Goal: Navigation & Orientation: Find specific page/section

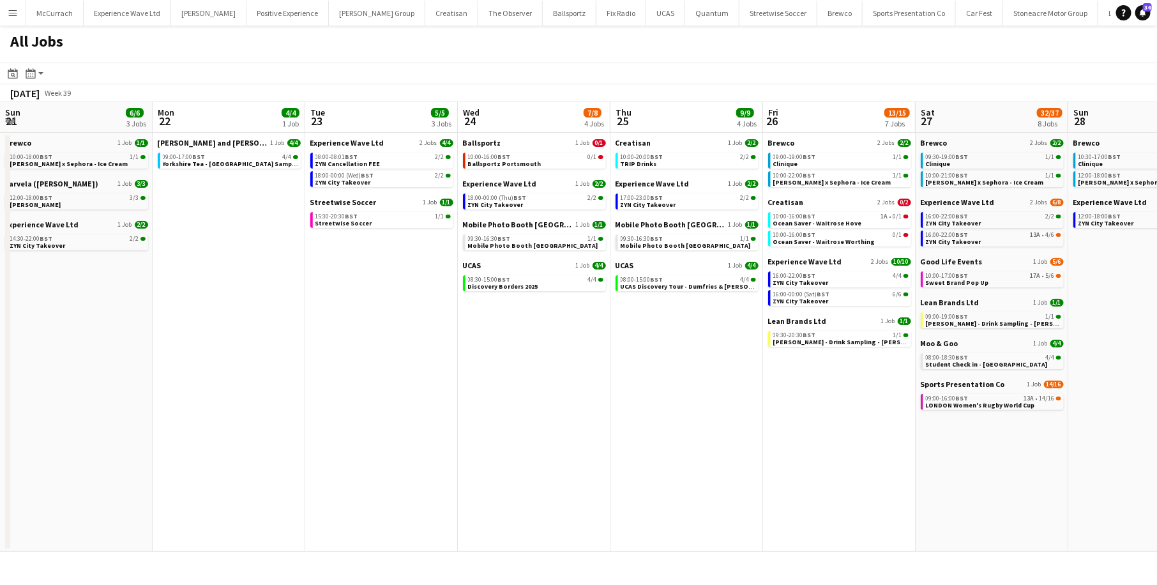
scroll to position [0, 319]
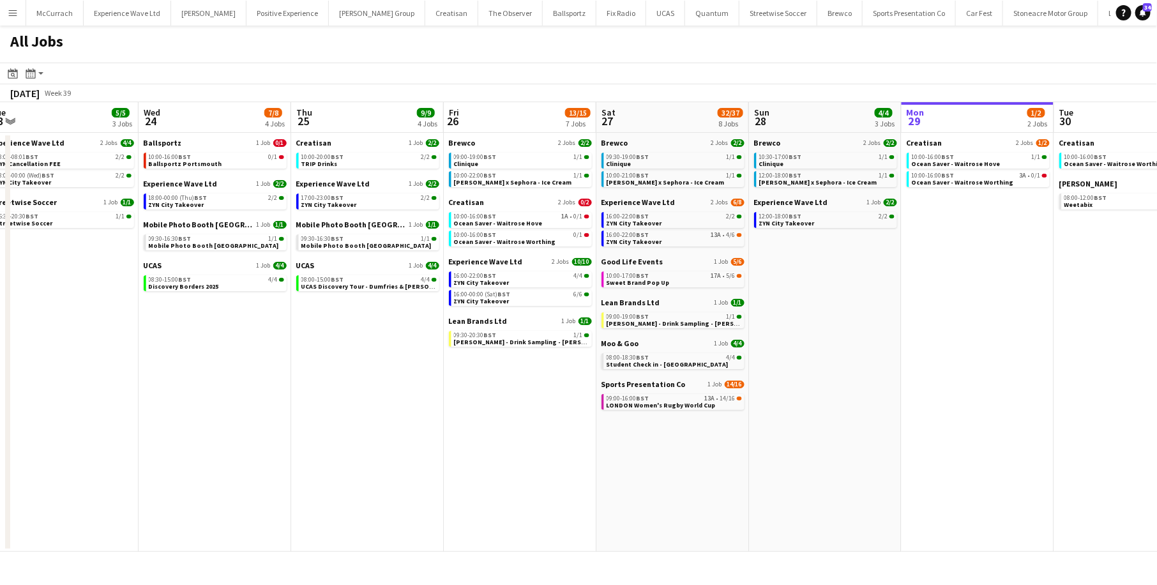
click at [11, 8] on app-icon "Menu" at bounding box center [13, 13] width 10 height 10
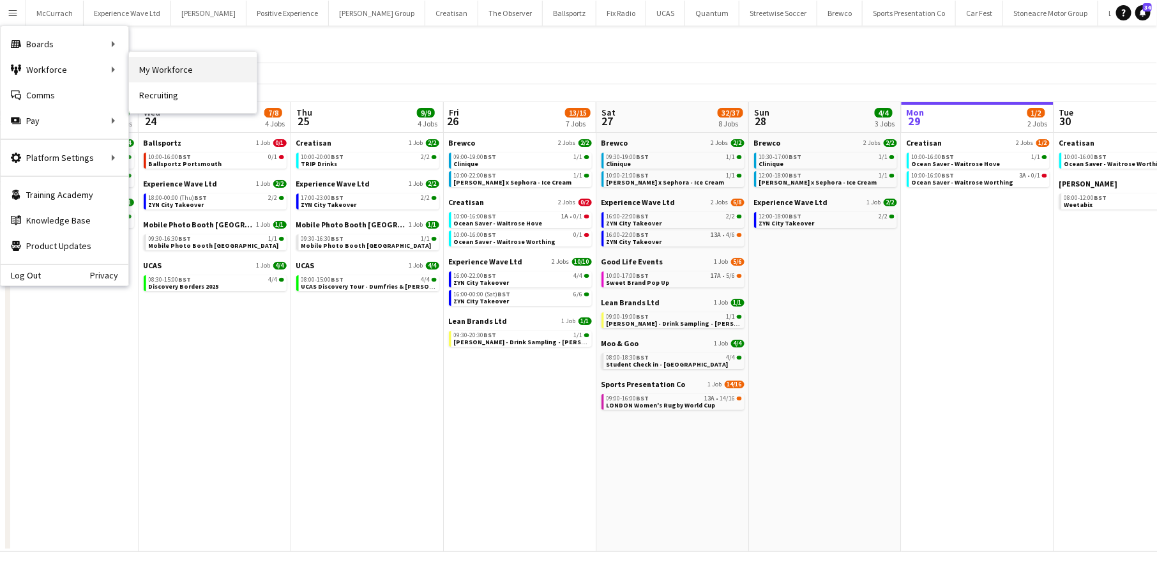
click at [165, 70] on link "My Workforce" at bounding box center [193, 70] width 128 height 26
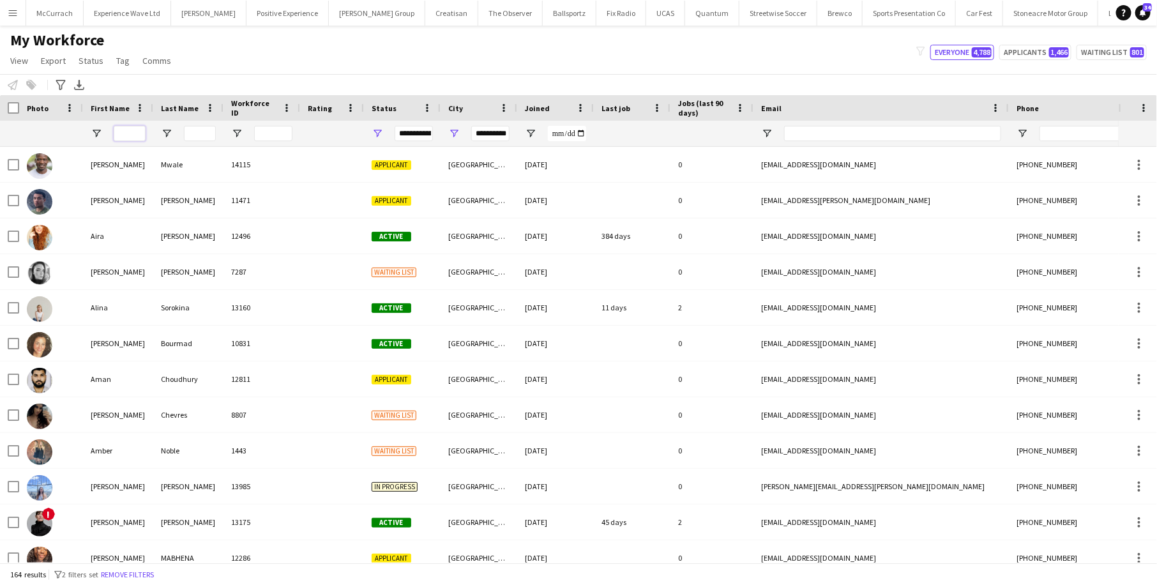
click at [118, 132] on input "First Name Filter Input" at bounding box center [130, 133] width 32 height 15
type input "*********"
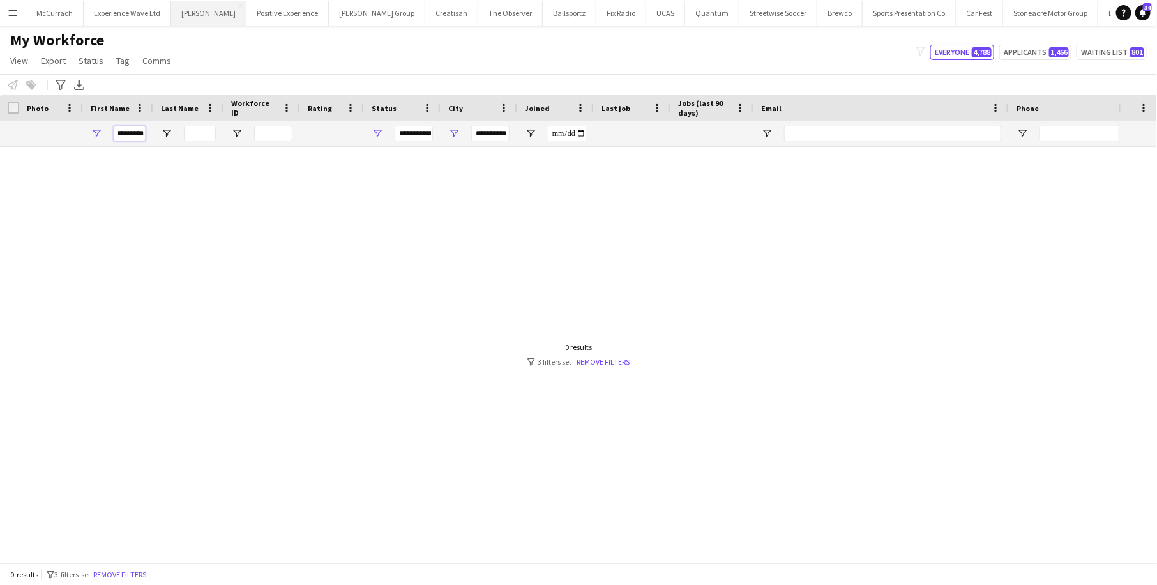
scroll to position [0, 0]
click at [128, 132] on input "*********" at bounding box center [130, 133] width 32 height 15
drag, startPoint x: 117, startPoint y: 135, endPoint x: 158, endPoint y: 135, distance: 40.9
click at [158, 135] on div "*********" at bounding box center [692, 134] width 1384 height 26
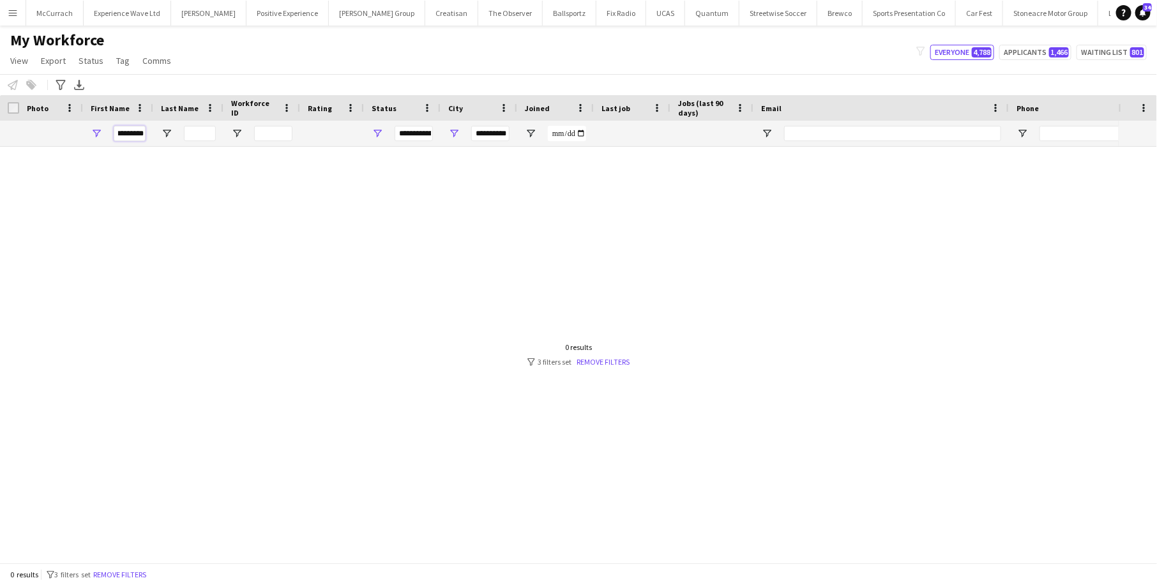
click at [138, 133] on input "*********" at bounding box center [130, 133] width 32 height 15
click at [603, 357] on link "Remove filters" at bounding box center [603, 362] width 53 height 10
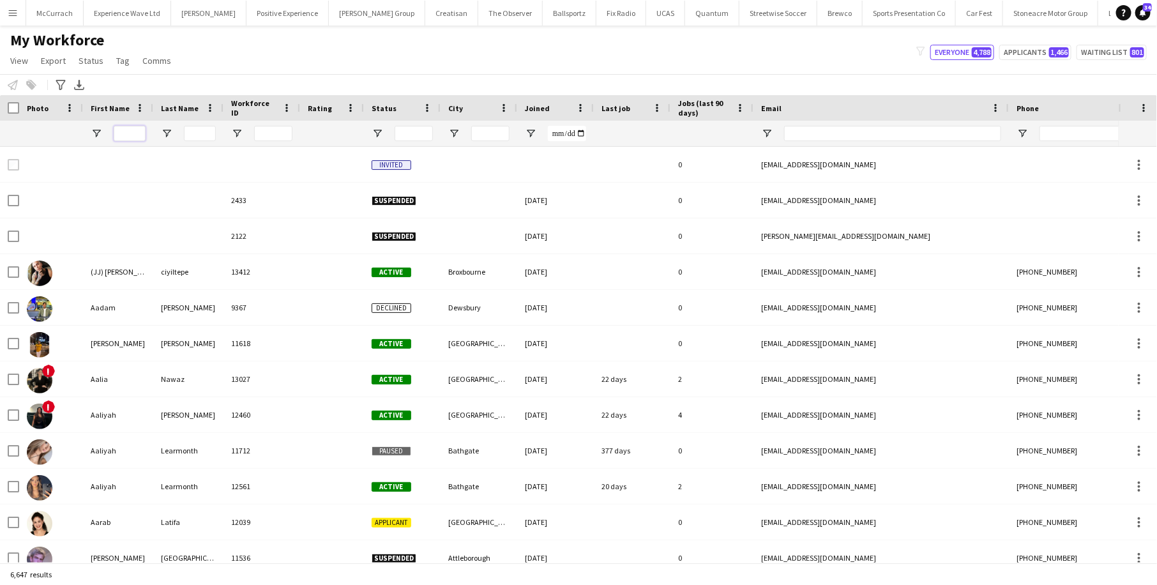
click at [129, 127] on input "First Name Filter Input" at bounding box center [130, 133] width 32 height 15
type input "*********"
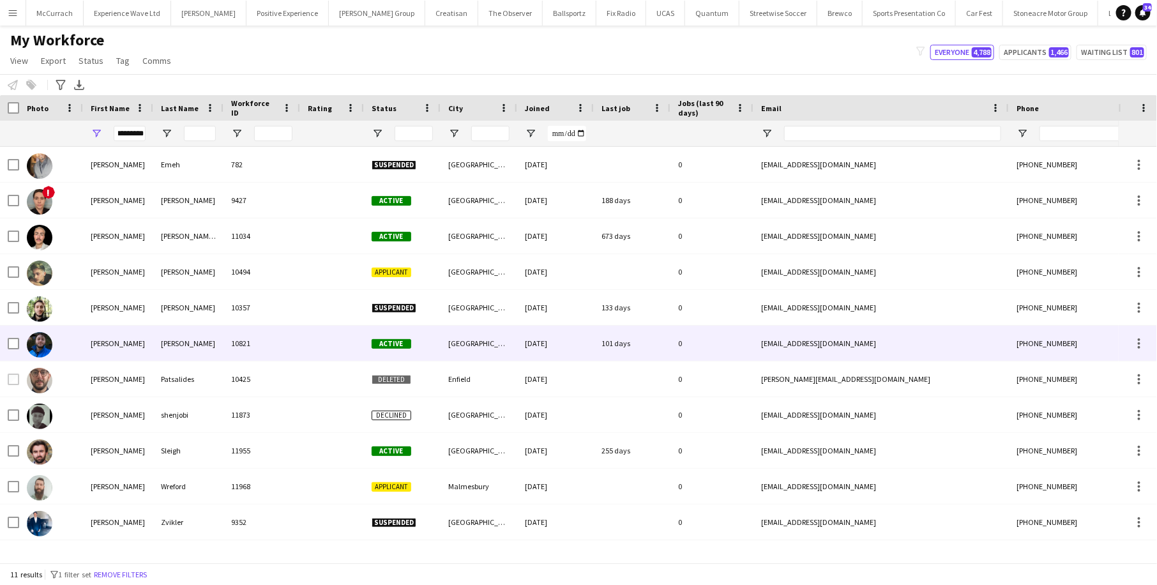
scroll to position [0, 0]
click at [267, 351] on div "10821" at bounding box center [261, 343] width 77 height 35
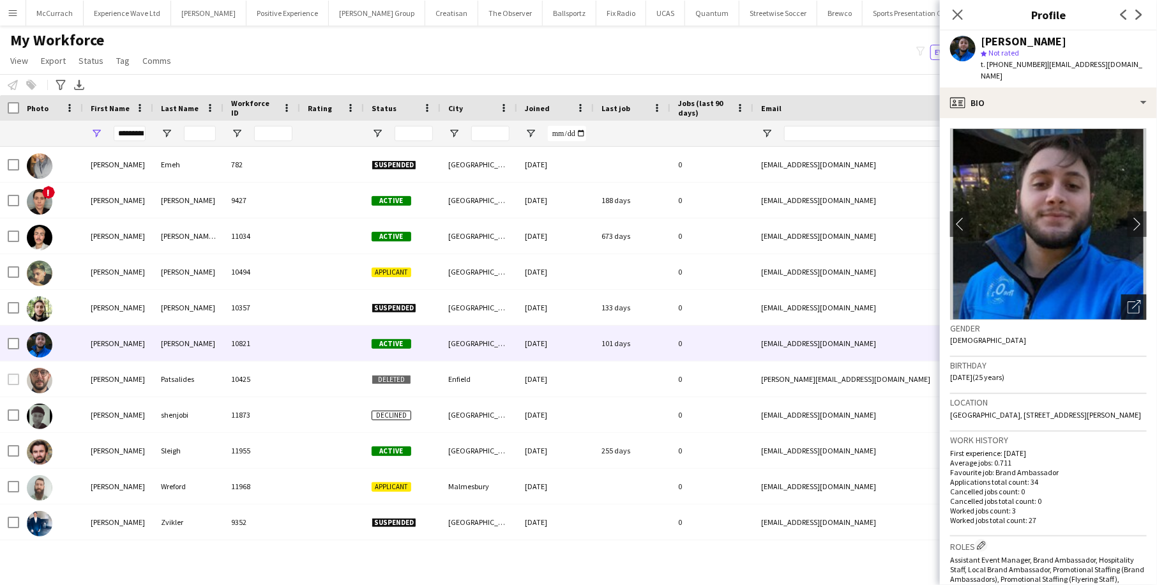
click at [1131, 300] on icon "Open photos pop-in" at bounding box center [1134, 306] width 13 height 13
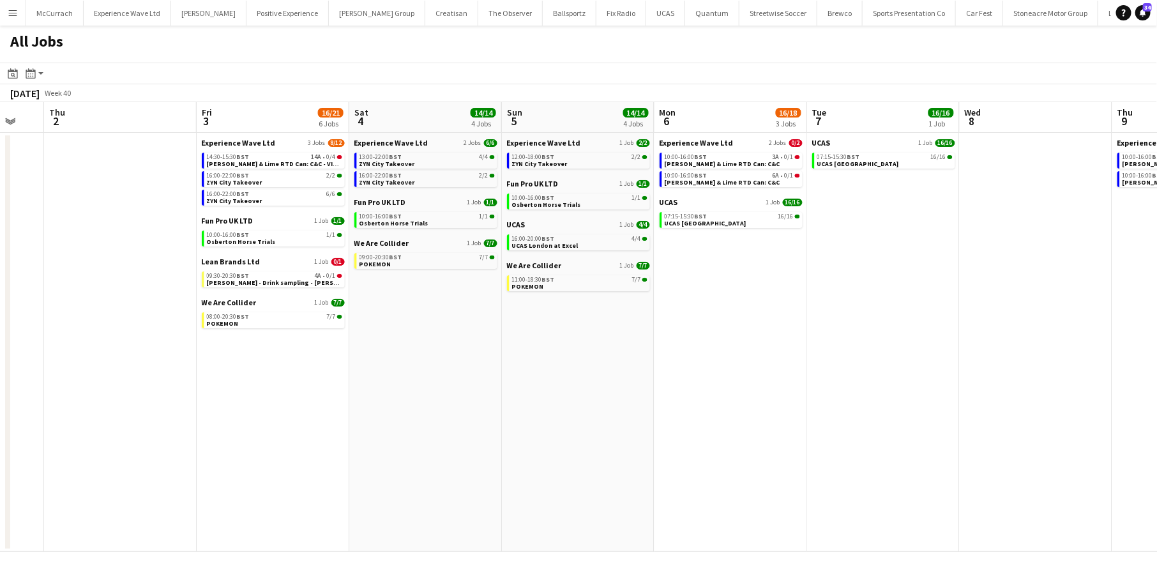
scroll to position [0, 434]
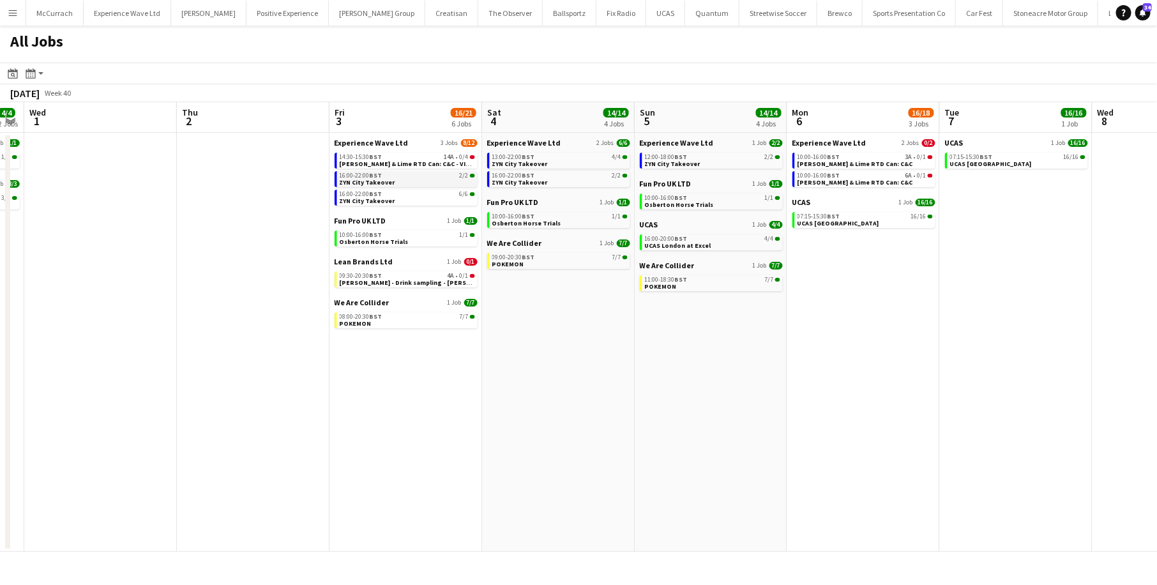
click at [425, 180] on link "16:00-22:00 BST 2/2 ZYN City Takeover" at bounding box center [407, 178] width 135 height 15
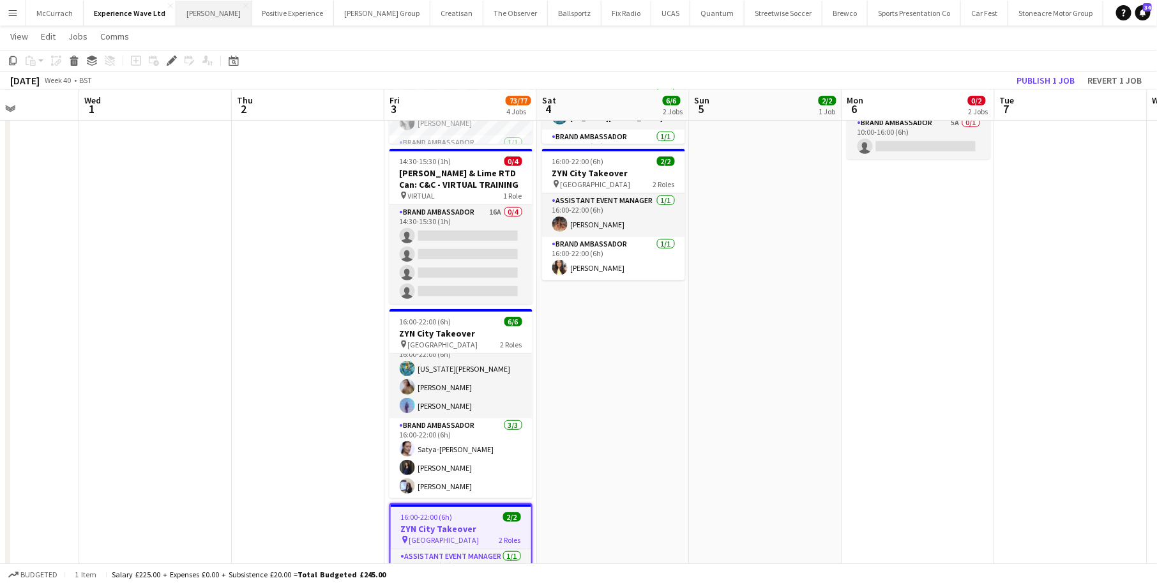
scroll to position [1449, 0]
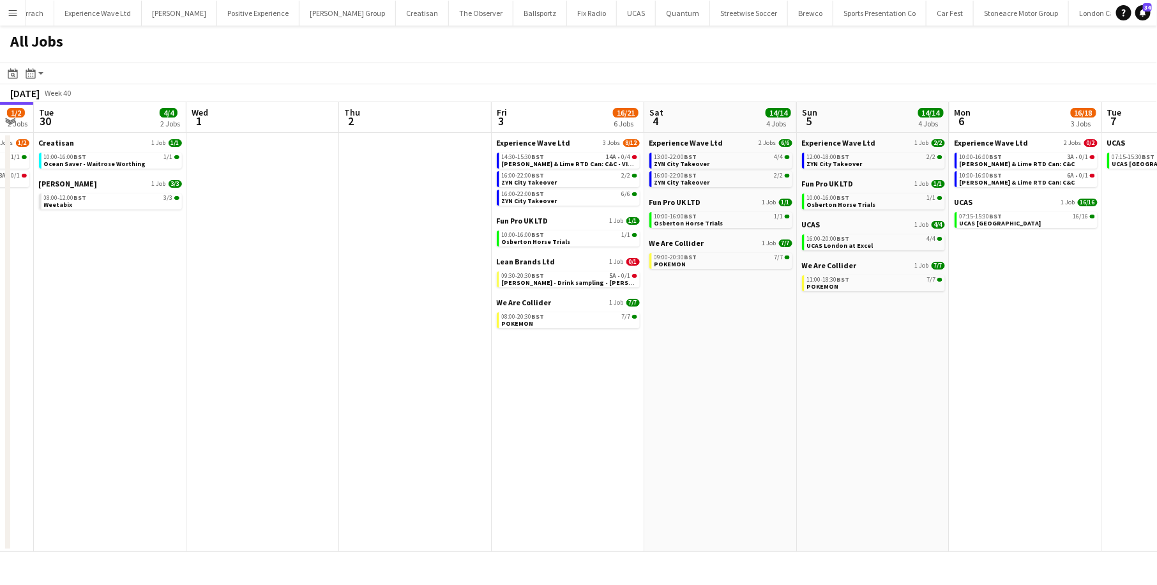
scroll to position [0, 323]
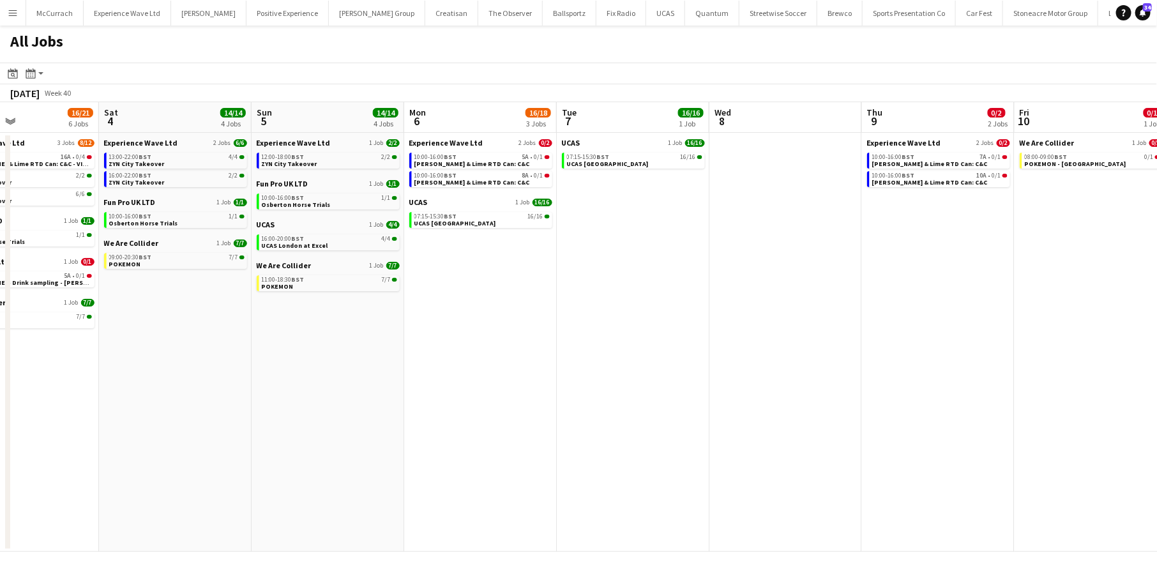
scroll to position [0, 397]
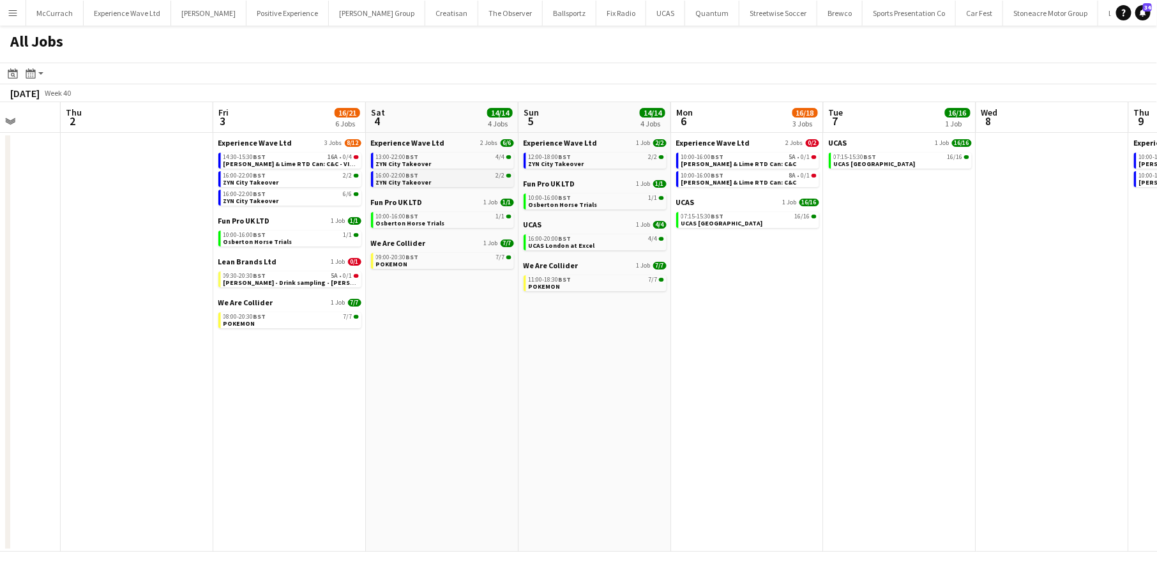
click at [441, 181] on link "16:00-22:00 BST 2/2 ZYN City Takeover" at bounding box center [443, 178] width 135 height 15
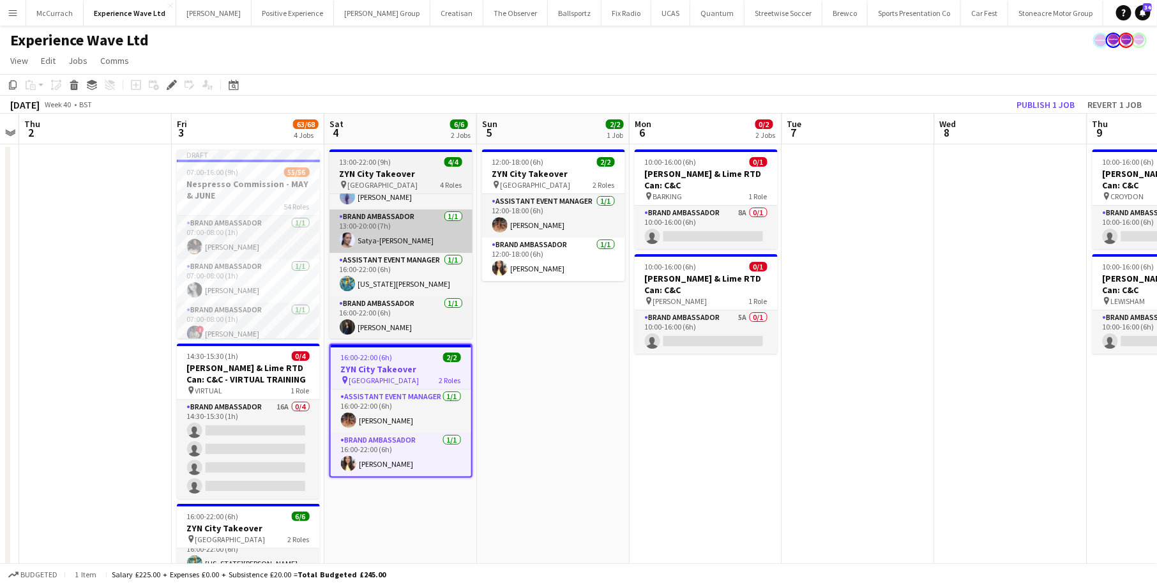
scroll to position [15, 0]
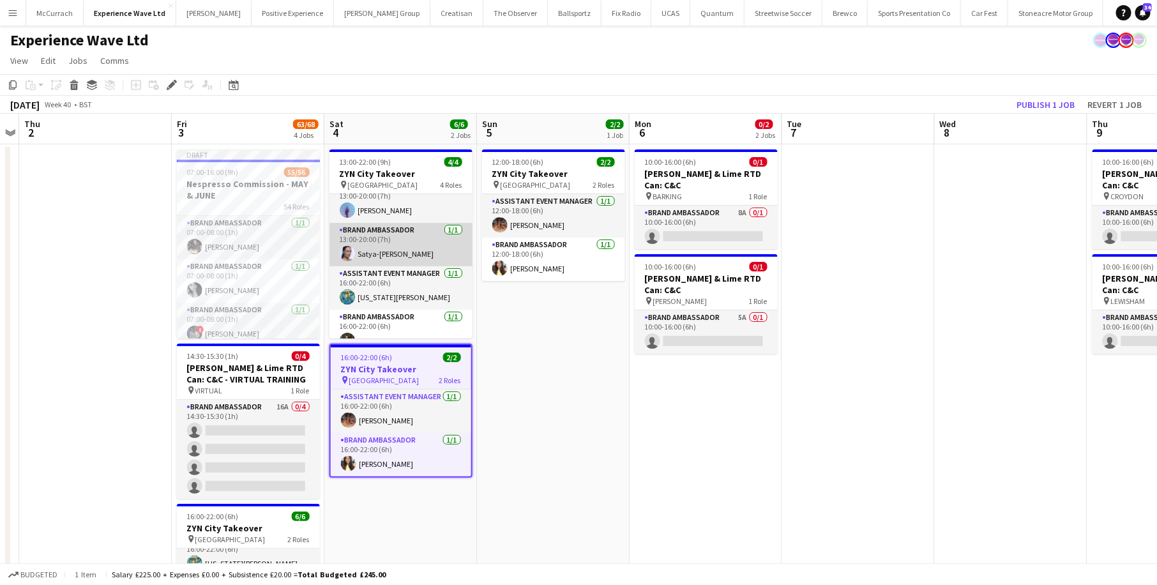
click at [419, 246] on app-card-role "Brand Ambassador [DATE] 13:00-20:00 (7h) Satya-[PERSON_NAME]" at bounding box center [400, 244] width 143 height 43
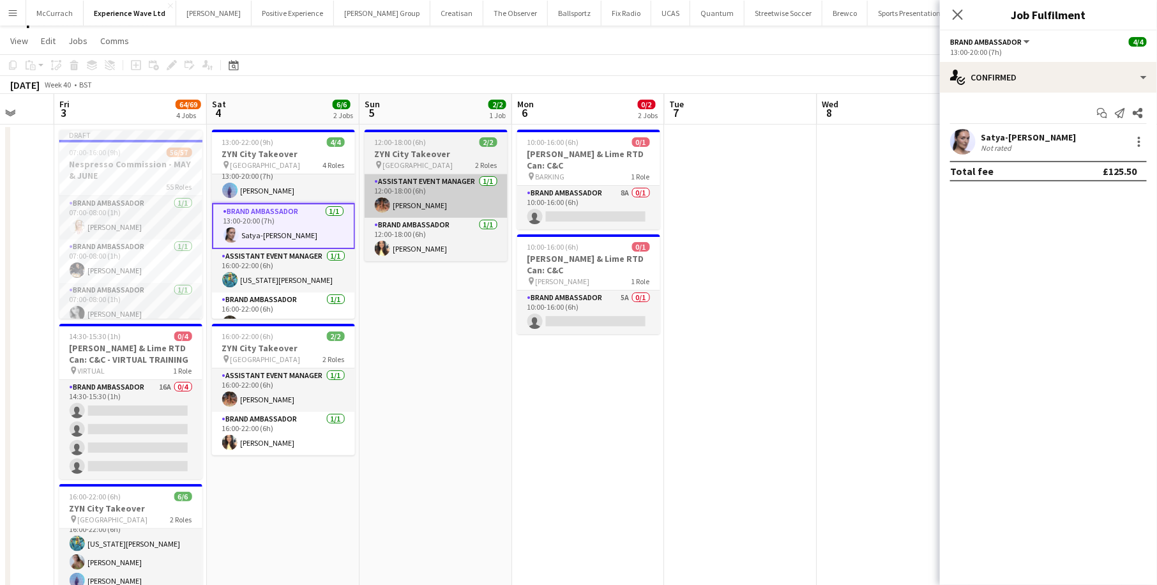
scroll to position [0, 0]
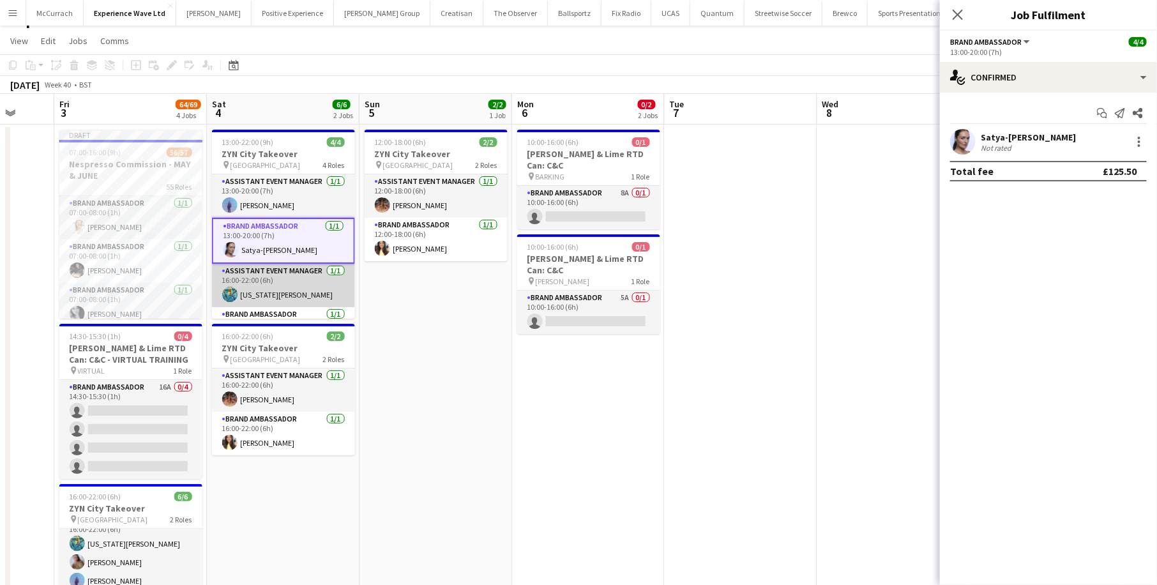
click at [292, 279] on app-card-role "Assistant Event Manager [DATE] 16:00-22:00 (6h) [US_STATE][PERSON_NAME]" at bounding box center [283, 285] width 143 height 43
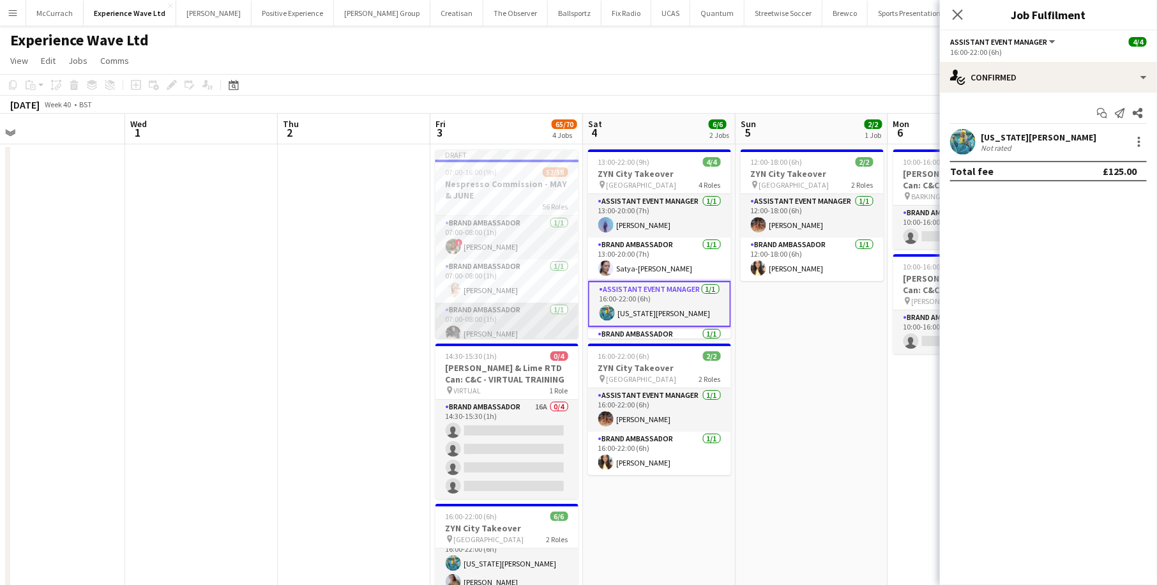
scroll to position [10, 0]
click at [301, 277] on app-date-cell at bounding box center [354, 500] width 153 height 713
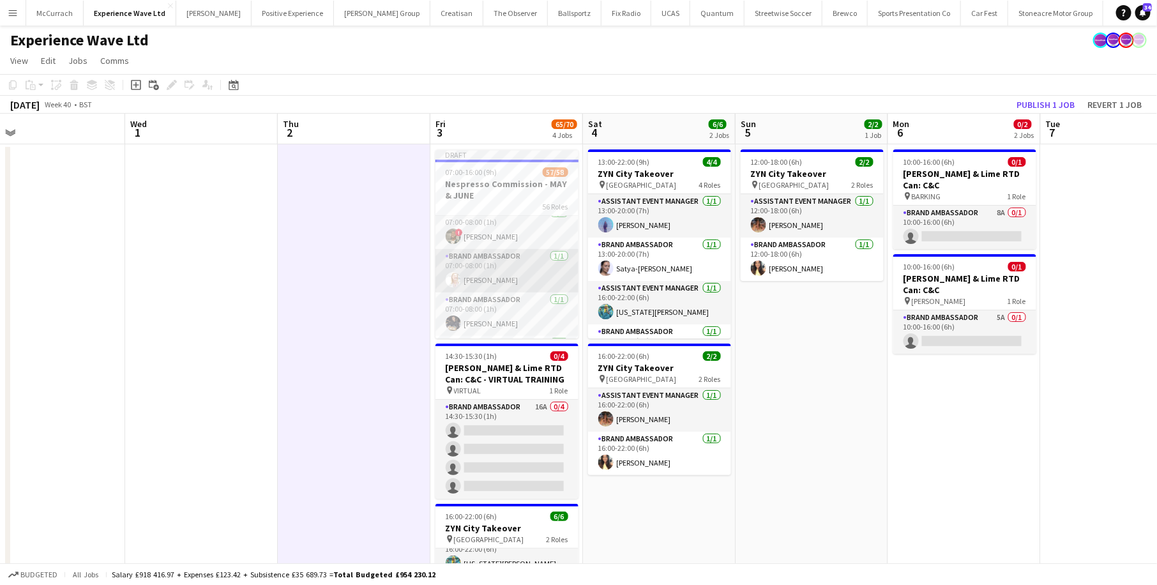
click at [509, 253] on app-card-role "Brand Ambassador [DATE] 07:00-08:00 (1h) [PERSON_NAME]" at bounding box center [506, 270] width 143 height 43
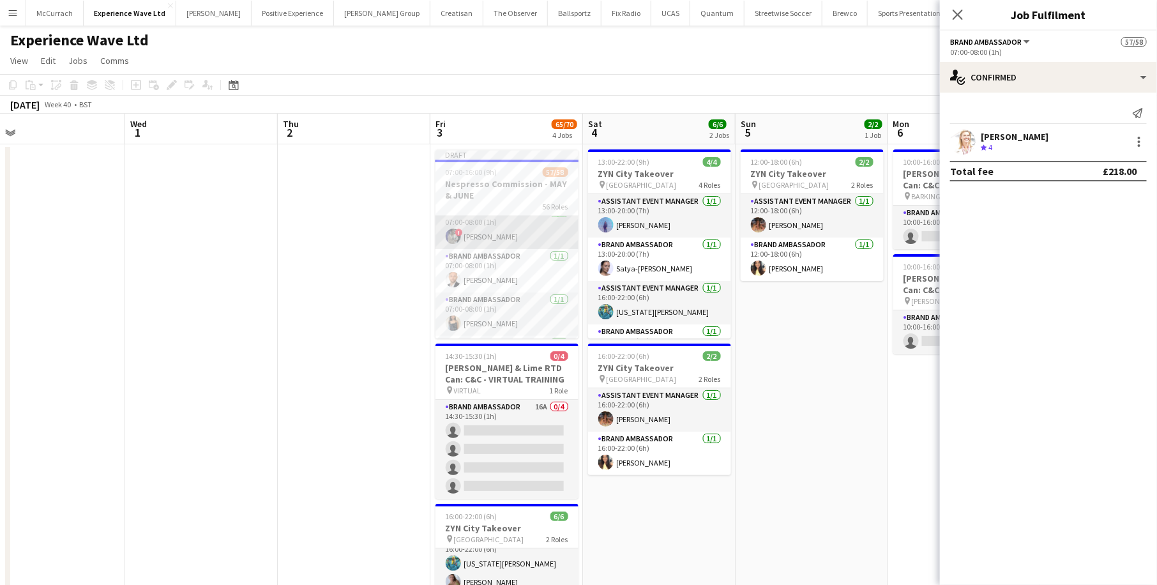
click at [511, 223] on app-card-role "Brand Ambassador [DATE] 07:00-08:00 (1h) ! [PERSON_NAME]" at bounding box center [506, 227] width 143 height 43
click at [515, 183] on h3 "Nespresso Commission - MAY & JUNE" at bounding box center [506, 189] width 143 height 23
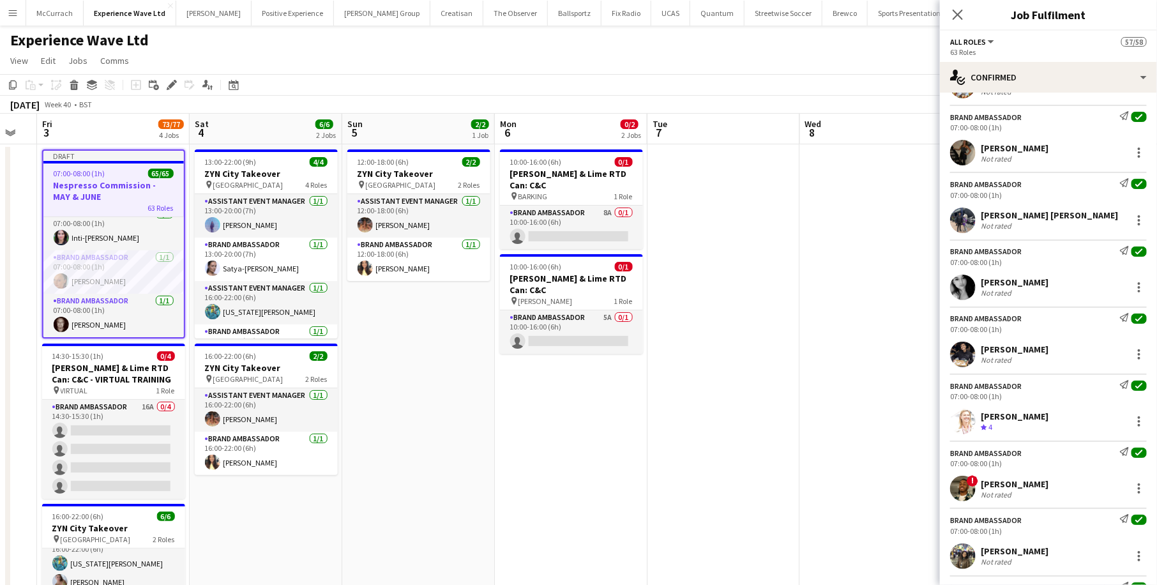
scroll to position [313, 0]
